Goal: Obtain resource: Obtain resource

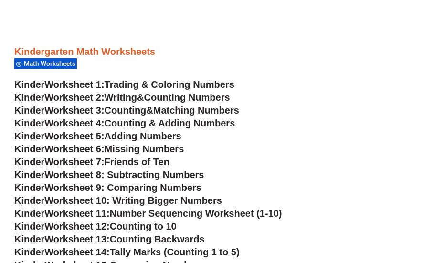
scroll to position [394, 0]
click at [63, 63] on span "Math Worksheets" at bounding box center [51, 64] width 54 height 8
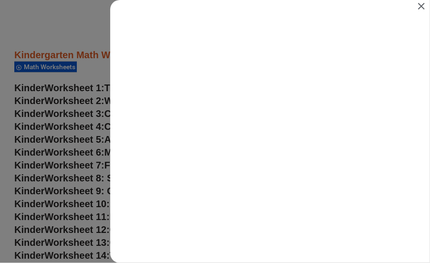
scroll to position [0, 0]
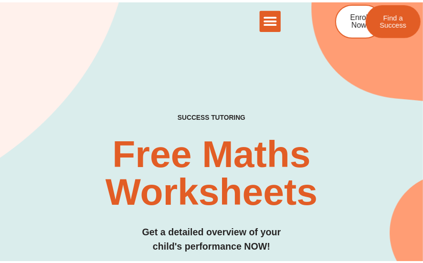
scroll to position [394, 0]
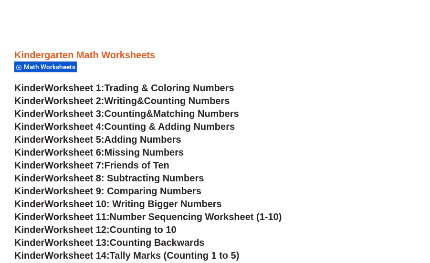
click at [64, 68] on span "Math Worksheets" at bounding box center [51, 67] width 54 height 8
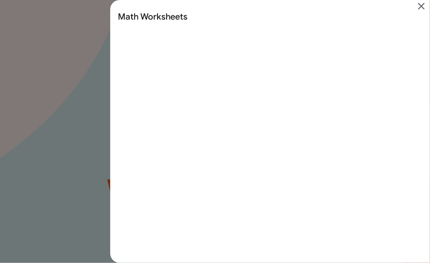
click at [64, 68] on div "Search results for Math Worksheets" at bounding box center [215, 131] width 430 height 263
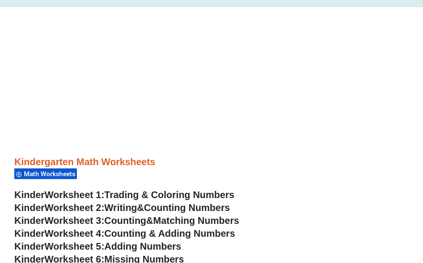
scroll to position [285, 0]
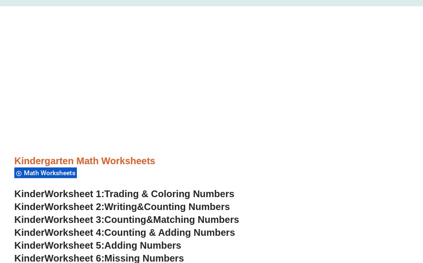
click at [54, 172] on span "Math Worksheets" at bounding box center [51, 173] width 54 height 8
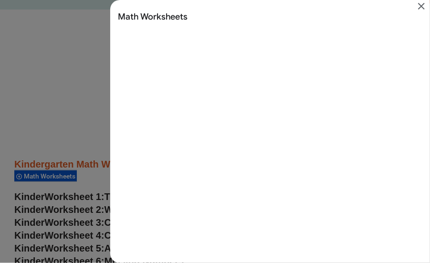
scroll to position [0, 0]
click at [423, 2] on icon "Close" at bounding box center [421, 5] width 11 height 11
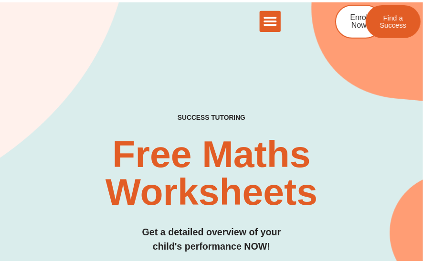
scroll to position [285, 0]
